Goal: Transaction & Acquisition: Subscribe to service/newsletter

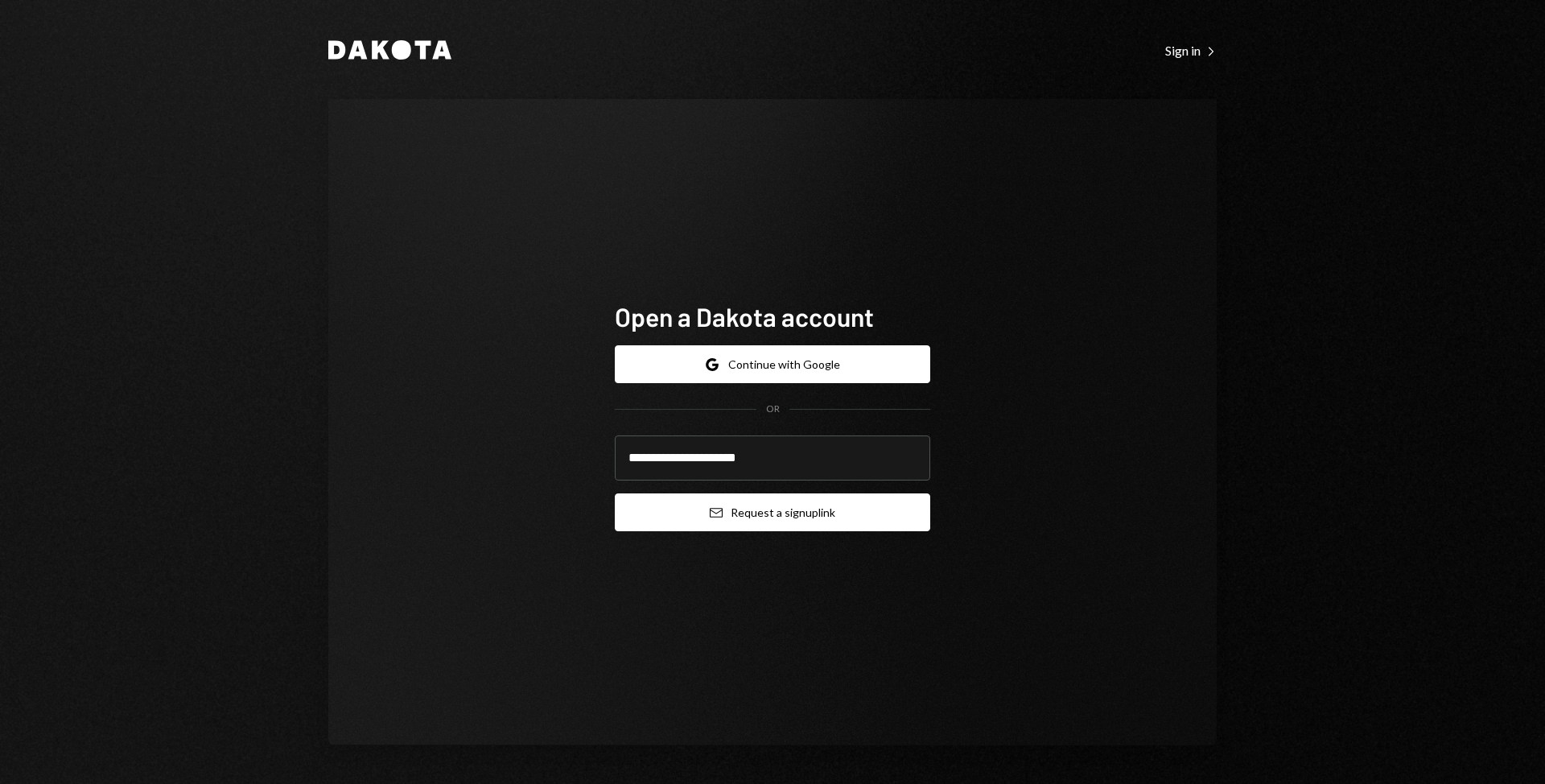
type input "**********"
click at [760, 510] on button "Email Request a sign up link" at bounding box center [772, 512] width 316 height 38
